Goal: Check status: Check status

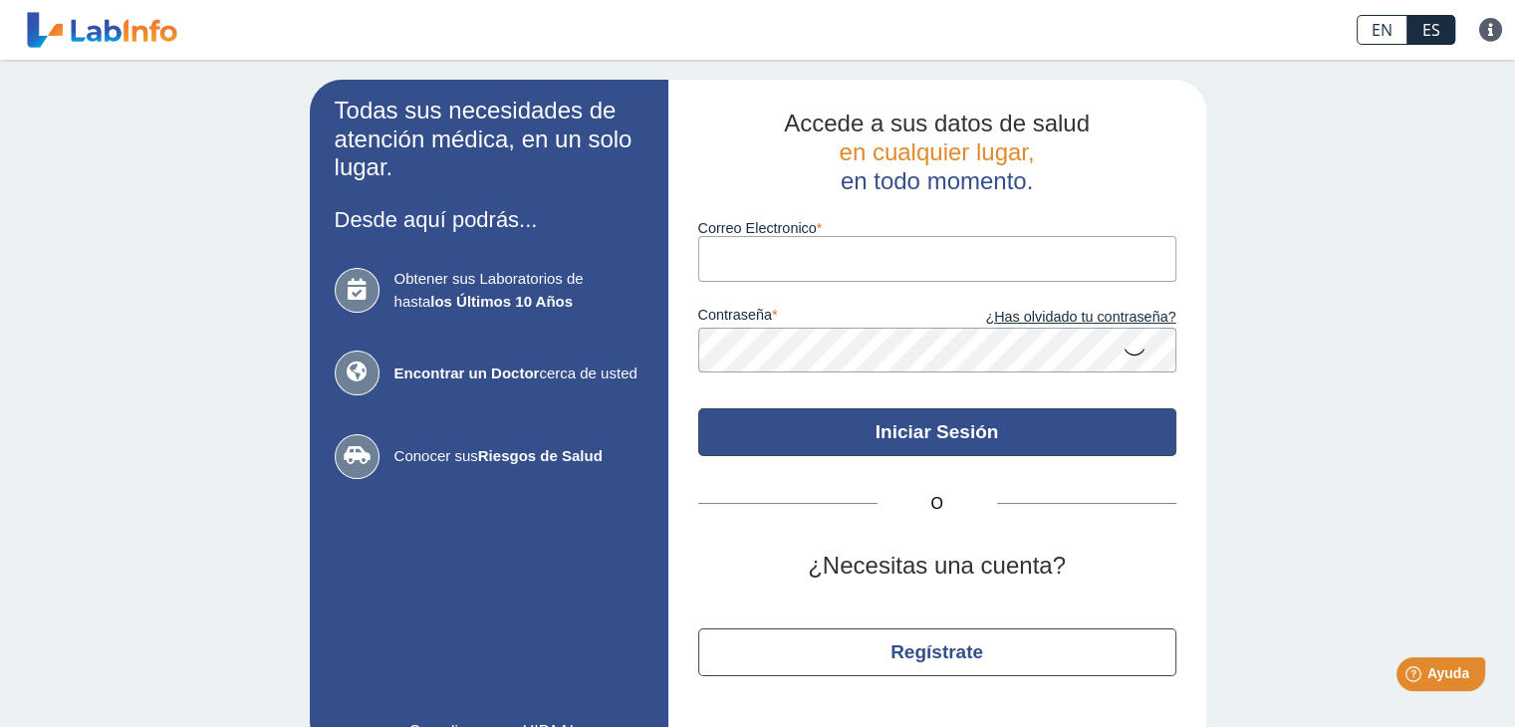
type input "[EMAIL_ADDRESS][DOMAIN_NAME]"
click at [913, 427] on button "Iniciar Sesión" at bounding box center [937, 432] width 478 height 48
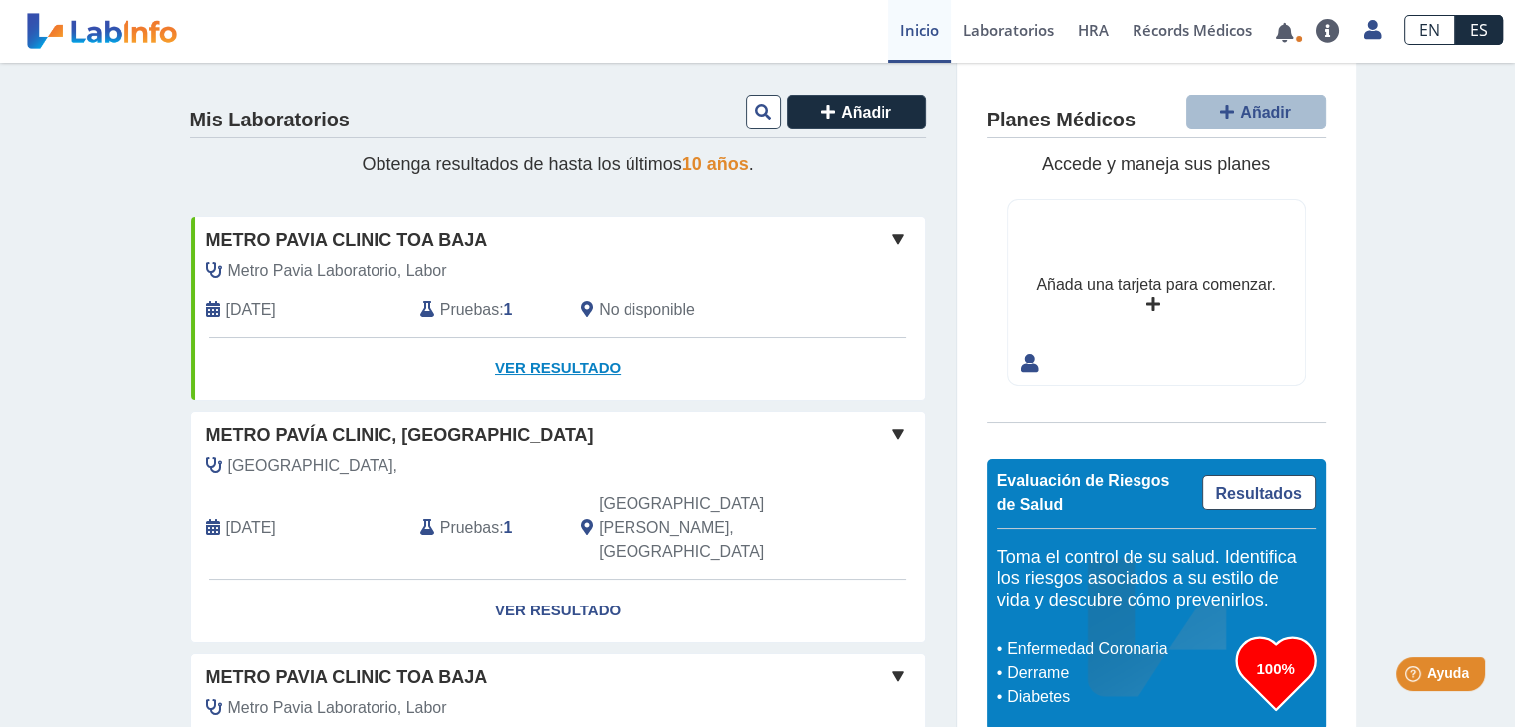
click at [537, 363] on link "Ver Resultado" at bounding box center [558, 369] width 734 height 63
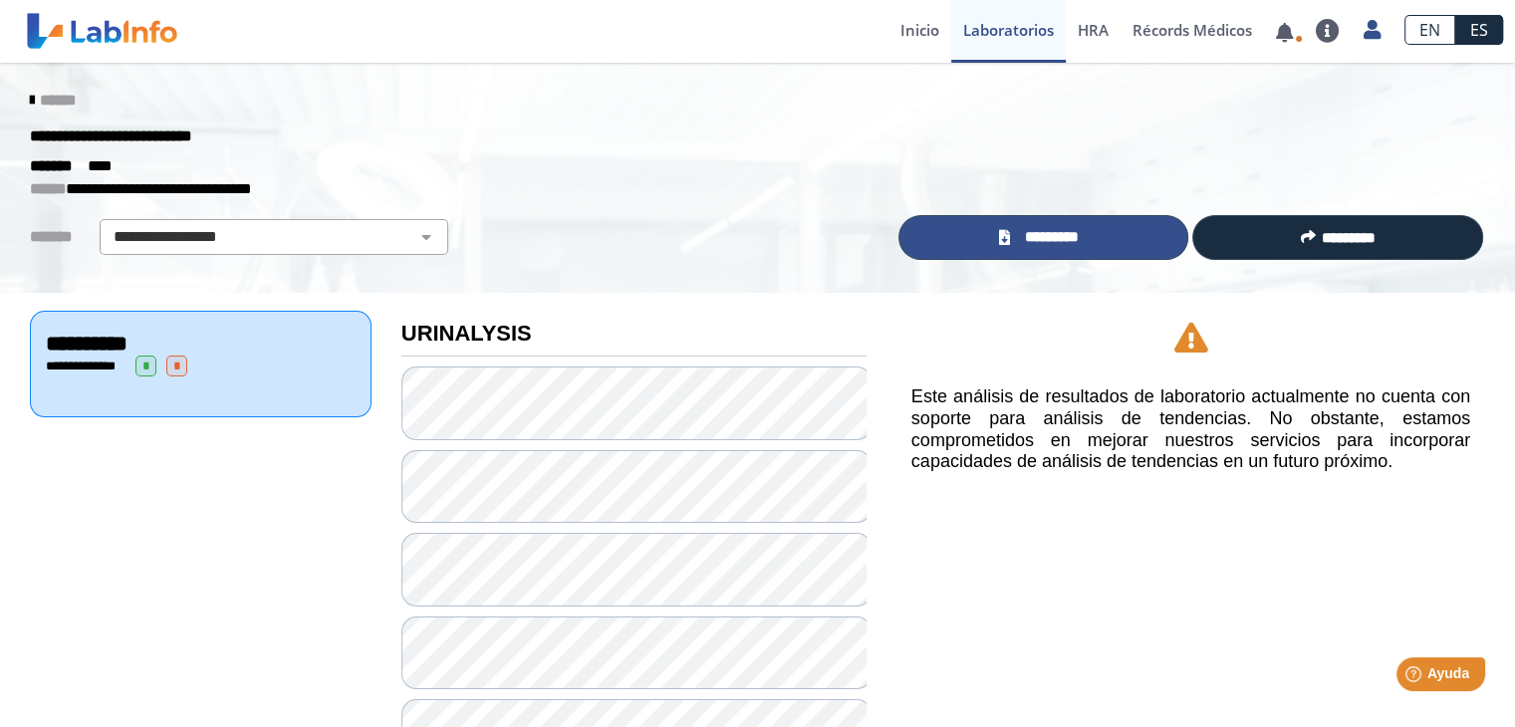
click at [1015, 242] on span "*********" at bounding box center [1051, 237] width 73 height 23
